Goal: Communication & Community: Connect with others

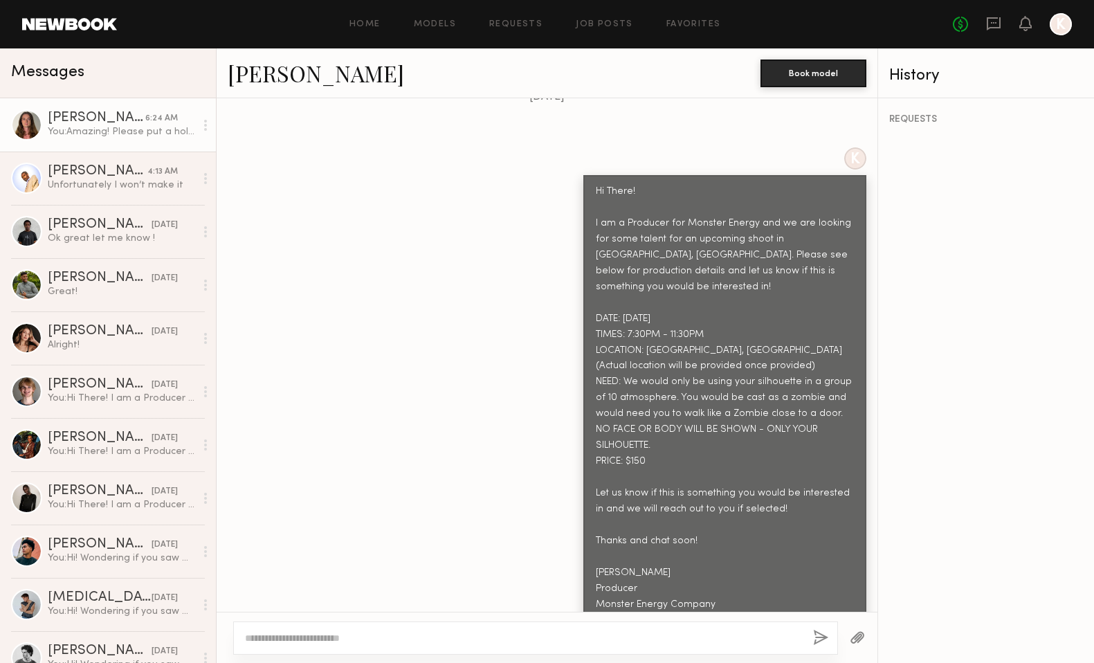
scroll to position [676, 0]
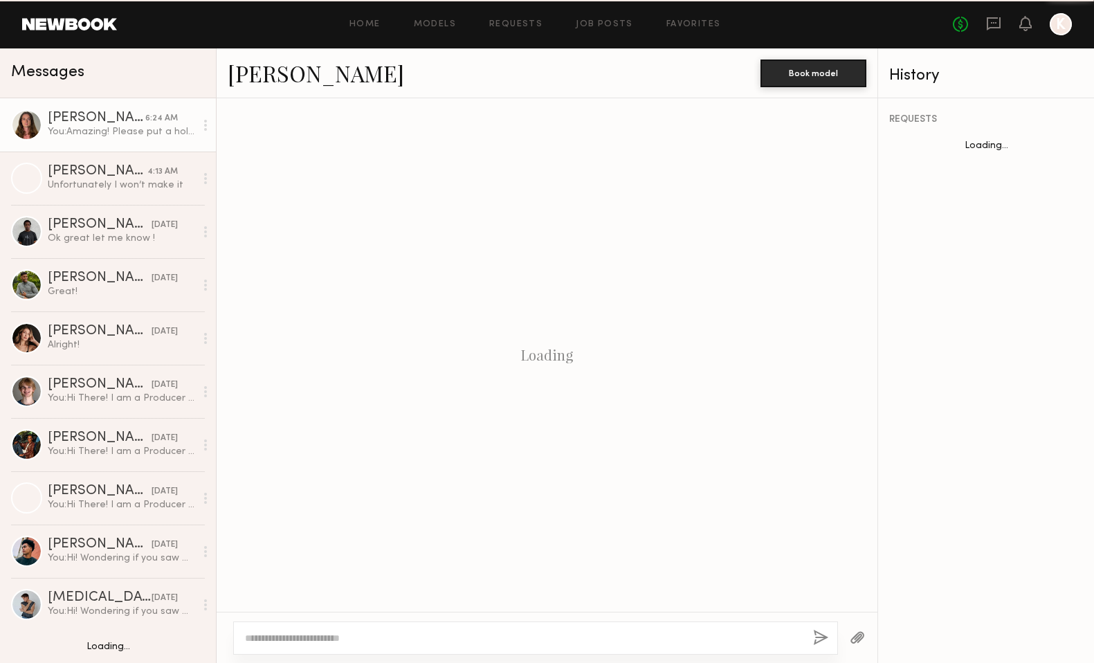
scroll to position [676, 0]
